Goal: Task Accomplishment & Management: Manage account settings

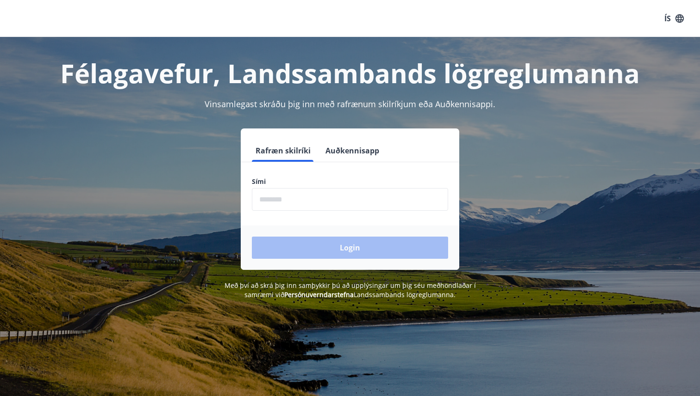
click at [362, 150] on button "Auðkennisapp" at bounding box center [352, 151] width 61 height 22
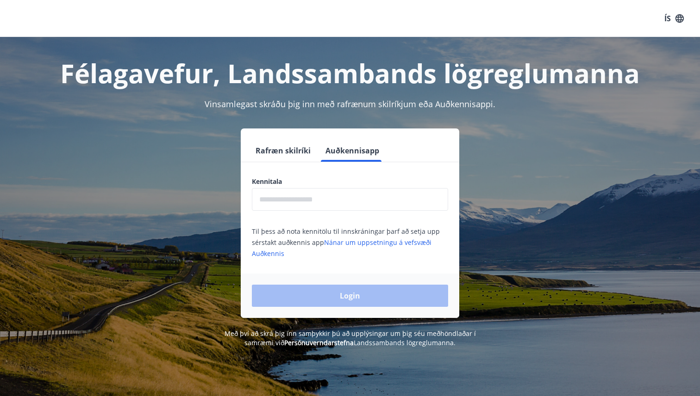
click at [364, 196] on input "text" at bounding box center [350, 199] width 196 height 23
type input "**********"
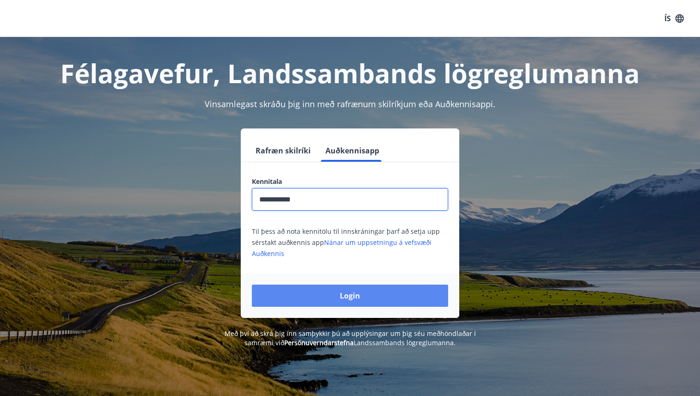
click at [355, 302] on button "Login" at bounding box center [350, 296] width 196 height 22
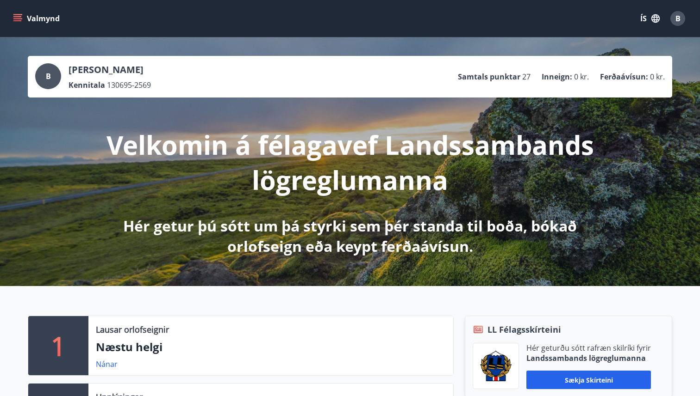
click at [9, 16] on div "Valmynd ÍS B" at bounding box center [350, 18] width 700 height 37
click at [15, 16] on icon "menu" at bounding box center [17, 18] width 9 height 9
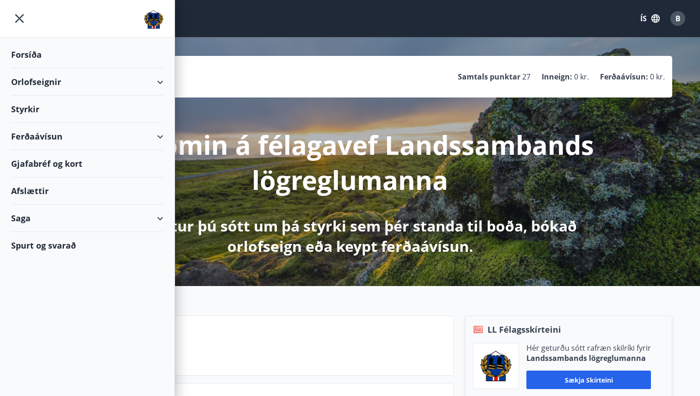
click at [82, 163] on div "Gjafabréf og kort" at bounding box center [87, 163] width 152 height 27
